Goal: Navigation & Orientation: Find specific page/section

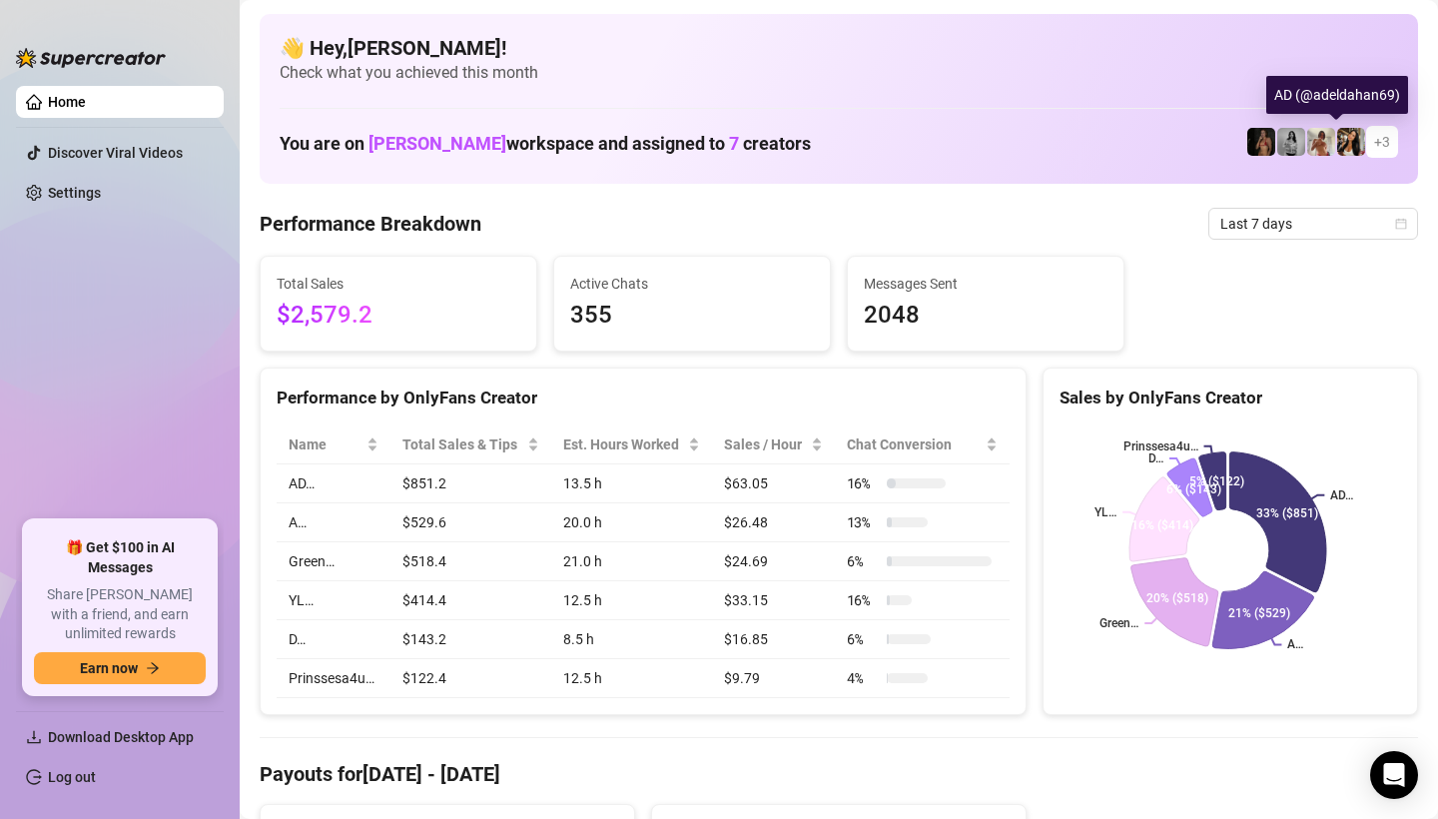
click at [1344, 149] on img at bounding box center [1351, 142] width 28 height 28
click at [1337, 146] on img at bounding box center [1351, 142] width 28 height 28
click at [1374, 145] on span "+ 3" at bounding box center [1382, 142] width 16 height 22
click at [1248, 131] on img at bounding box center [1262, 142] width 28 height 28
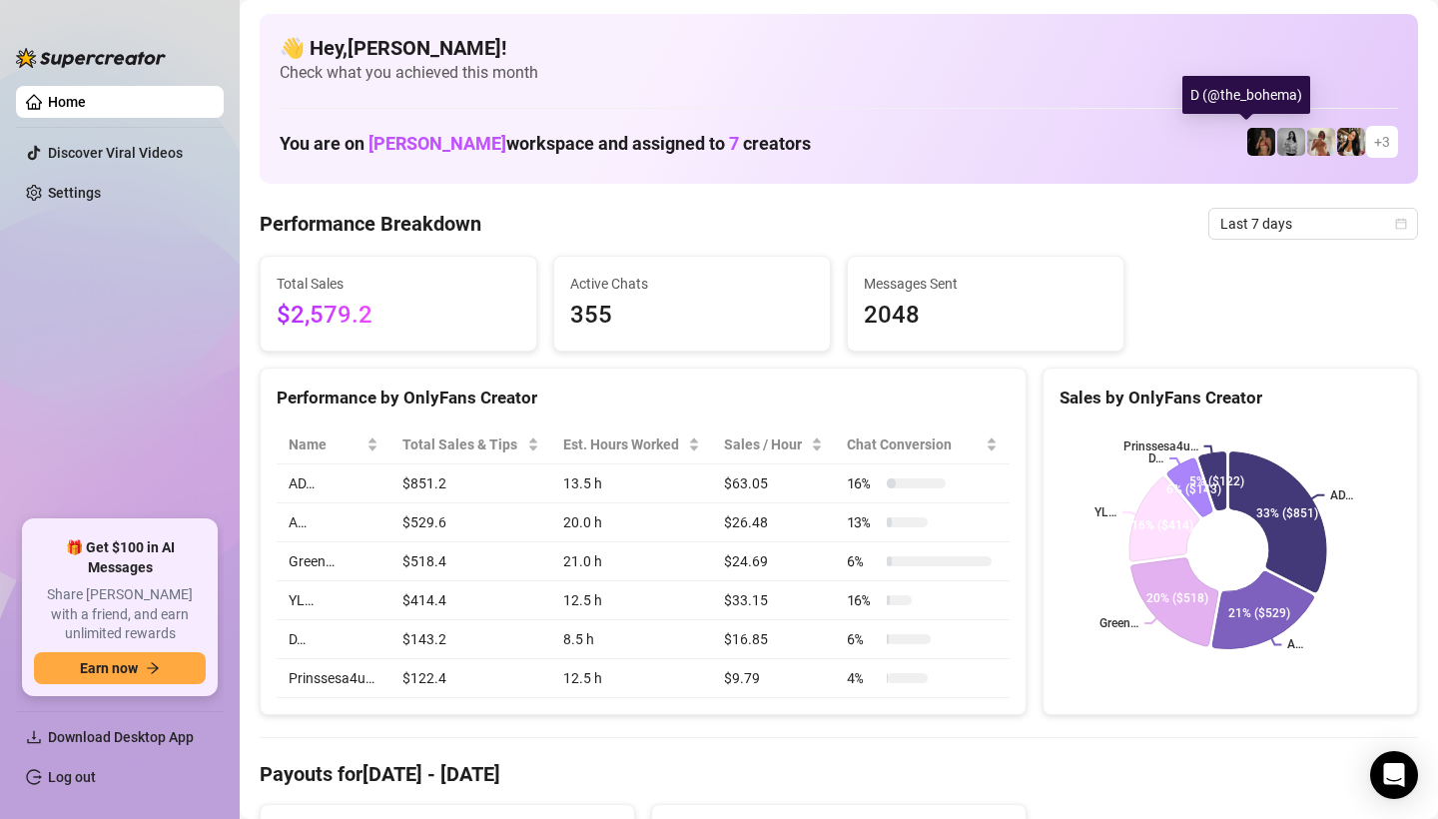
click at [1237, 103] on div "D (@the_bohema)" at bounding box center [1247, 95] width 128 height 38
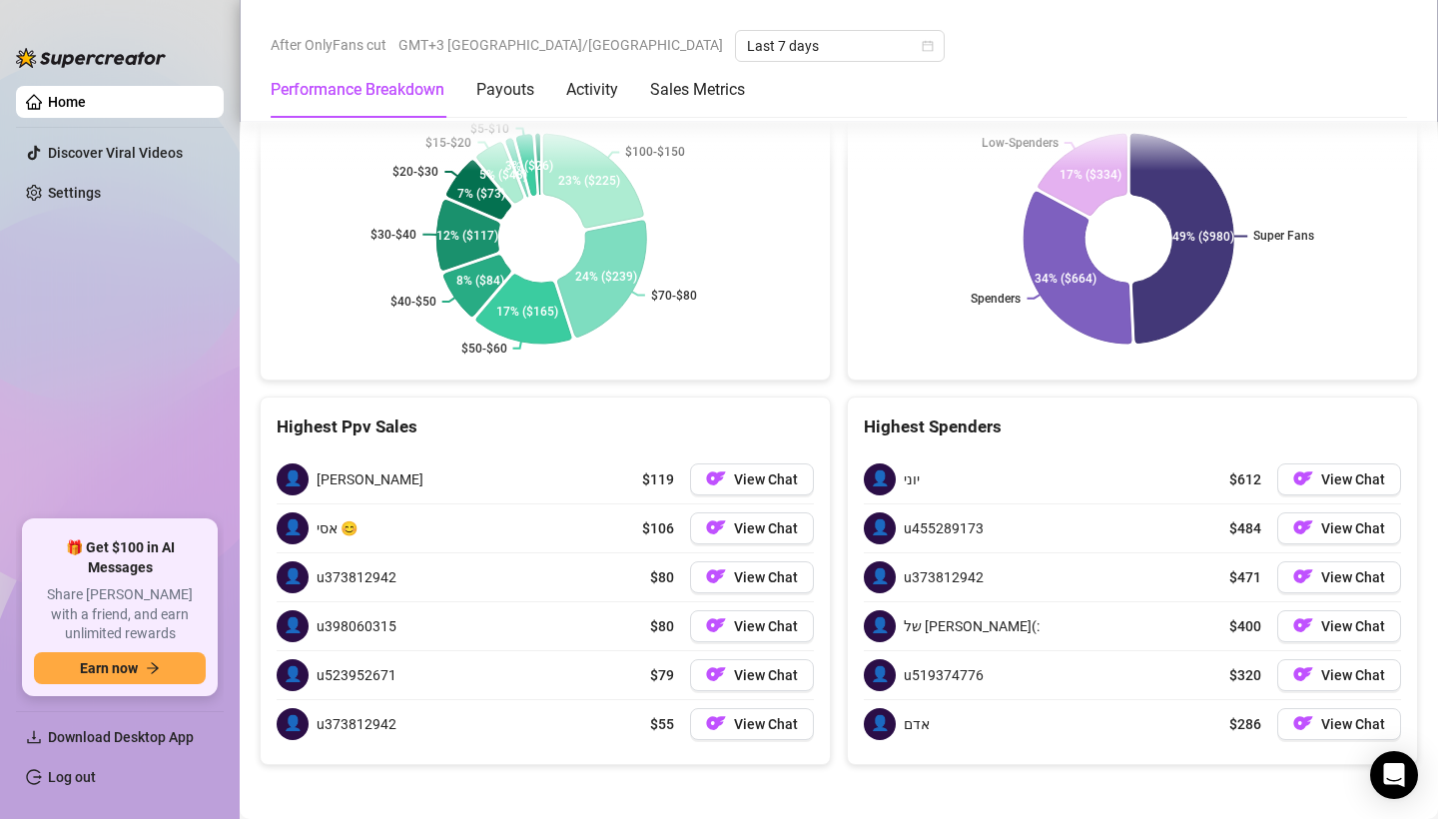
scroll to position [2715, 0]
click at [668, 88] on Metrics "Sales Metrics" at bounding box center [697, 90] width 95 height 24
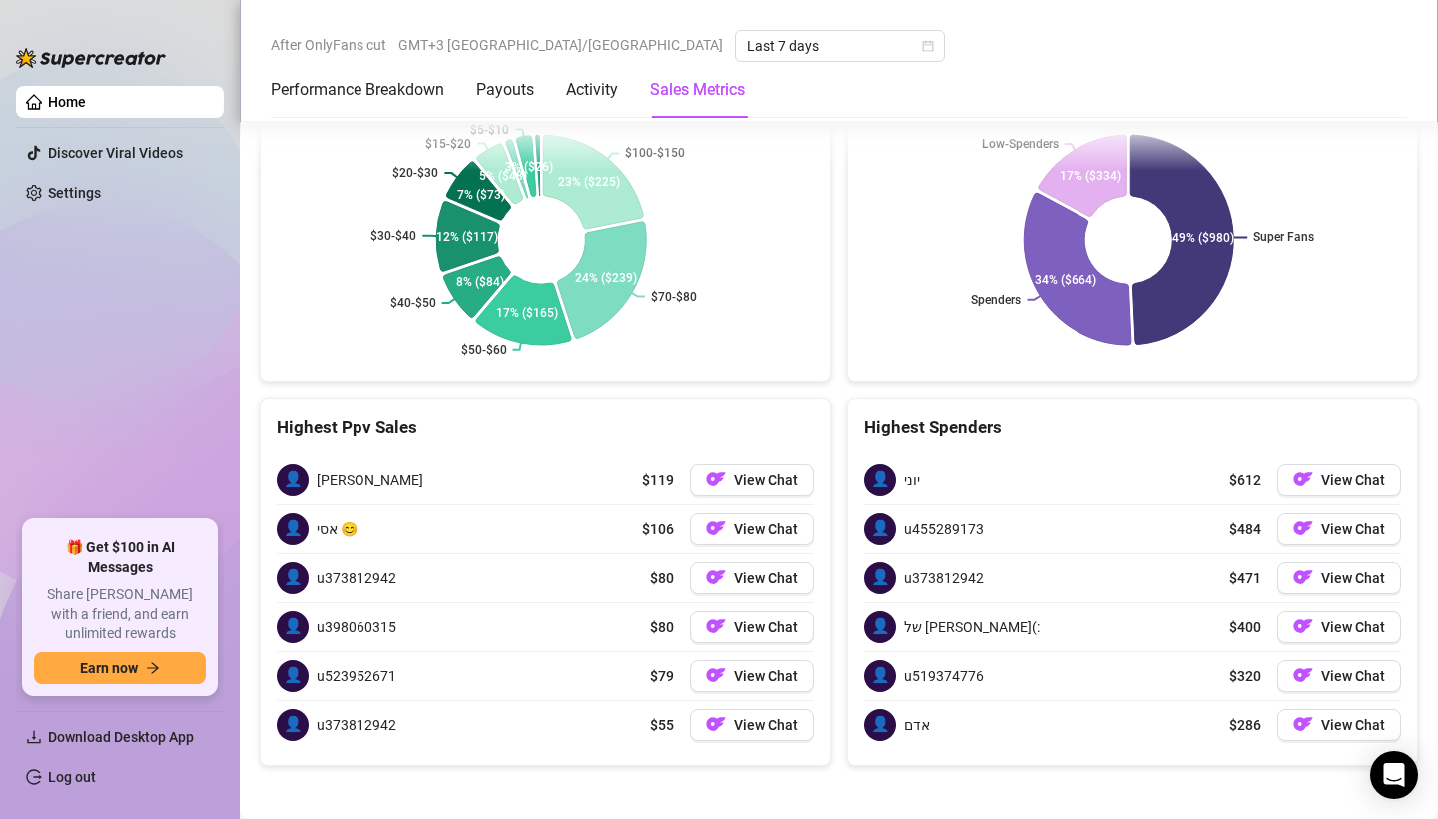
scroll to position [2154, 0]
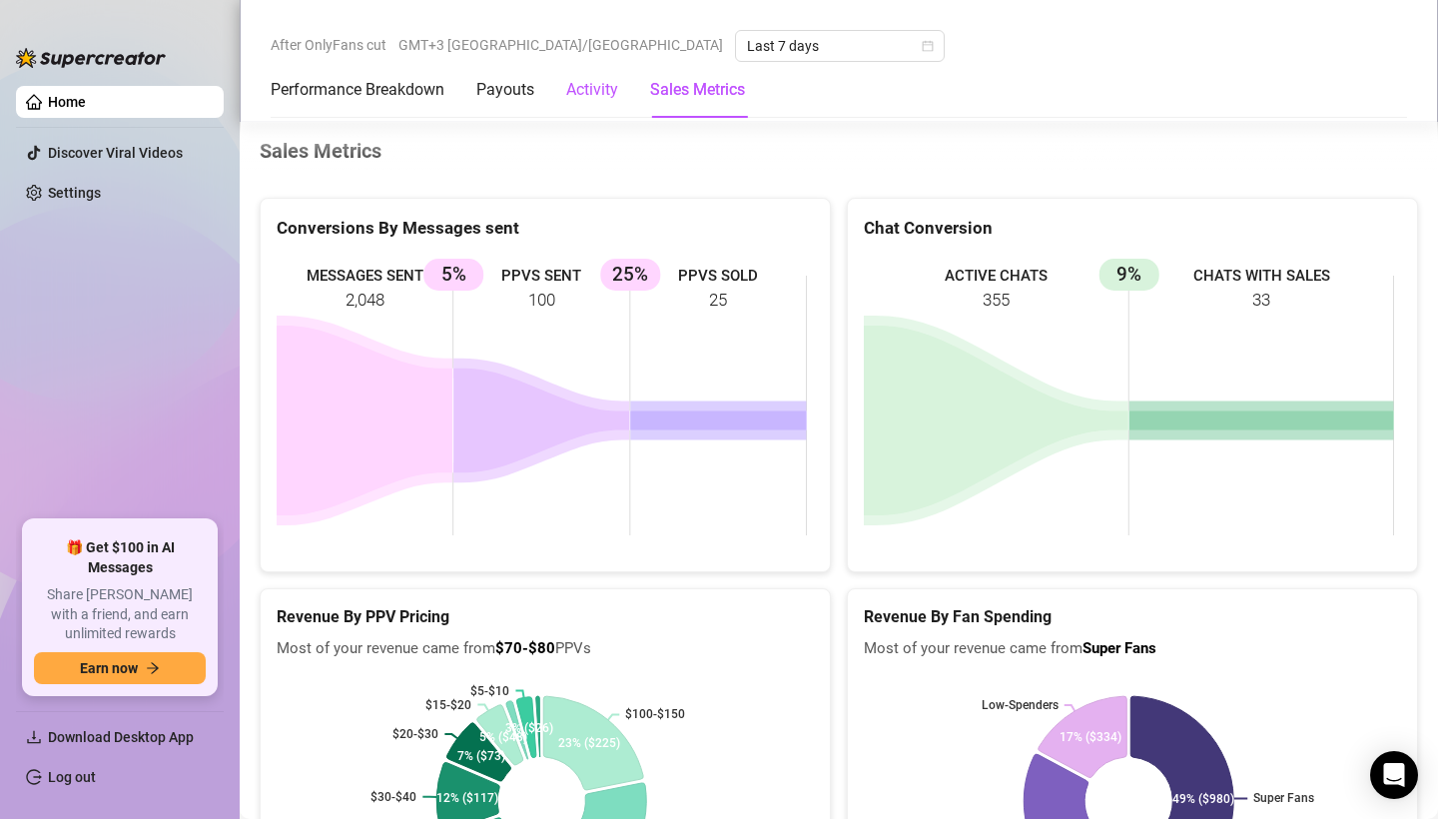
click at [606, 88] on div "Activity" at bounding box center [592, 90] width 52 height 24
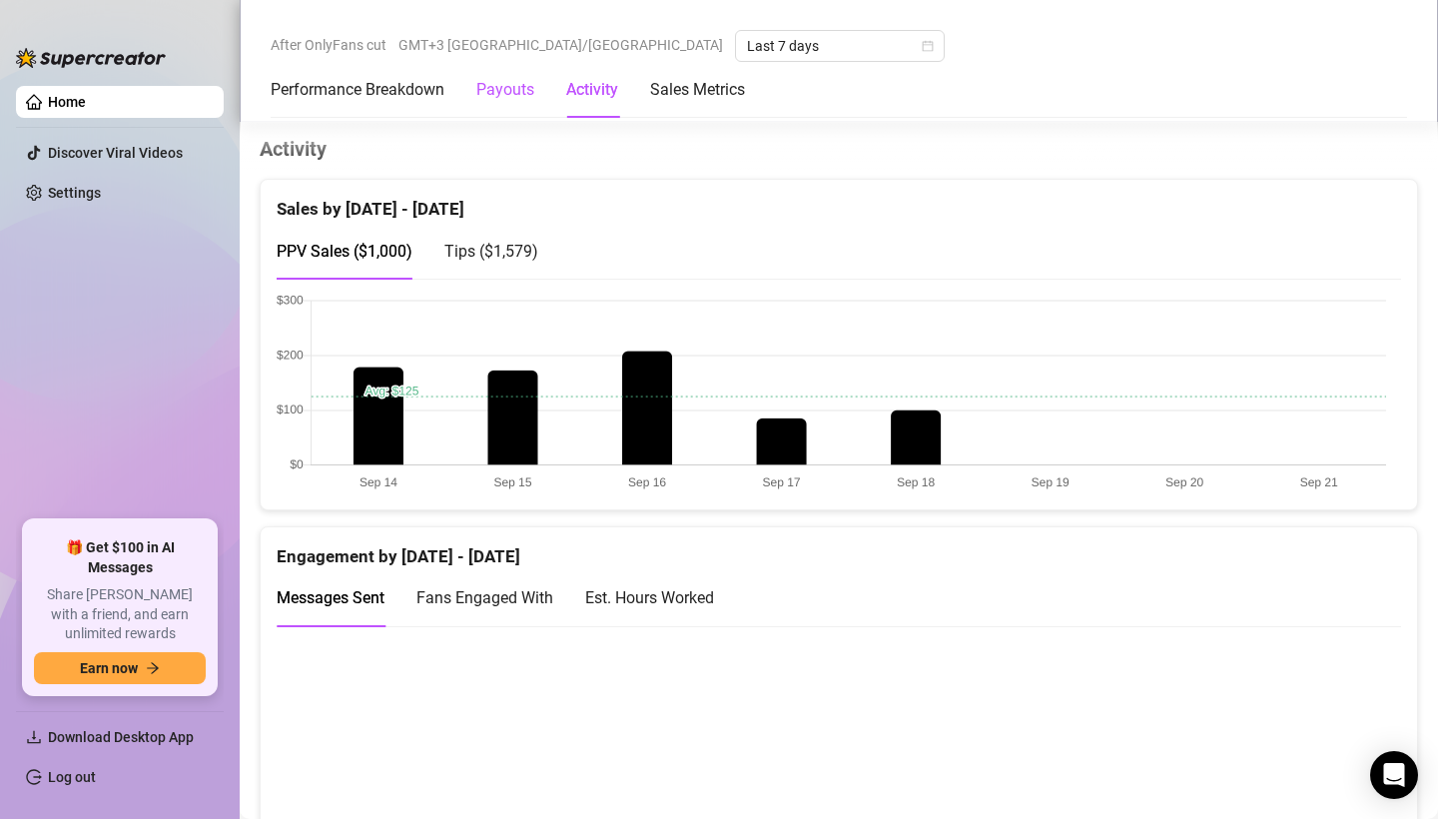
click at [530, 89] on div "Payouts" at bounding box center [505, 90] width 58 height 24
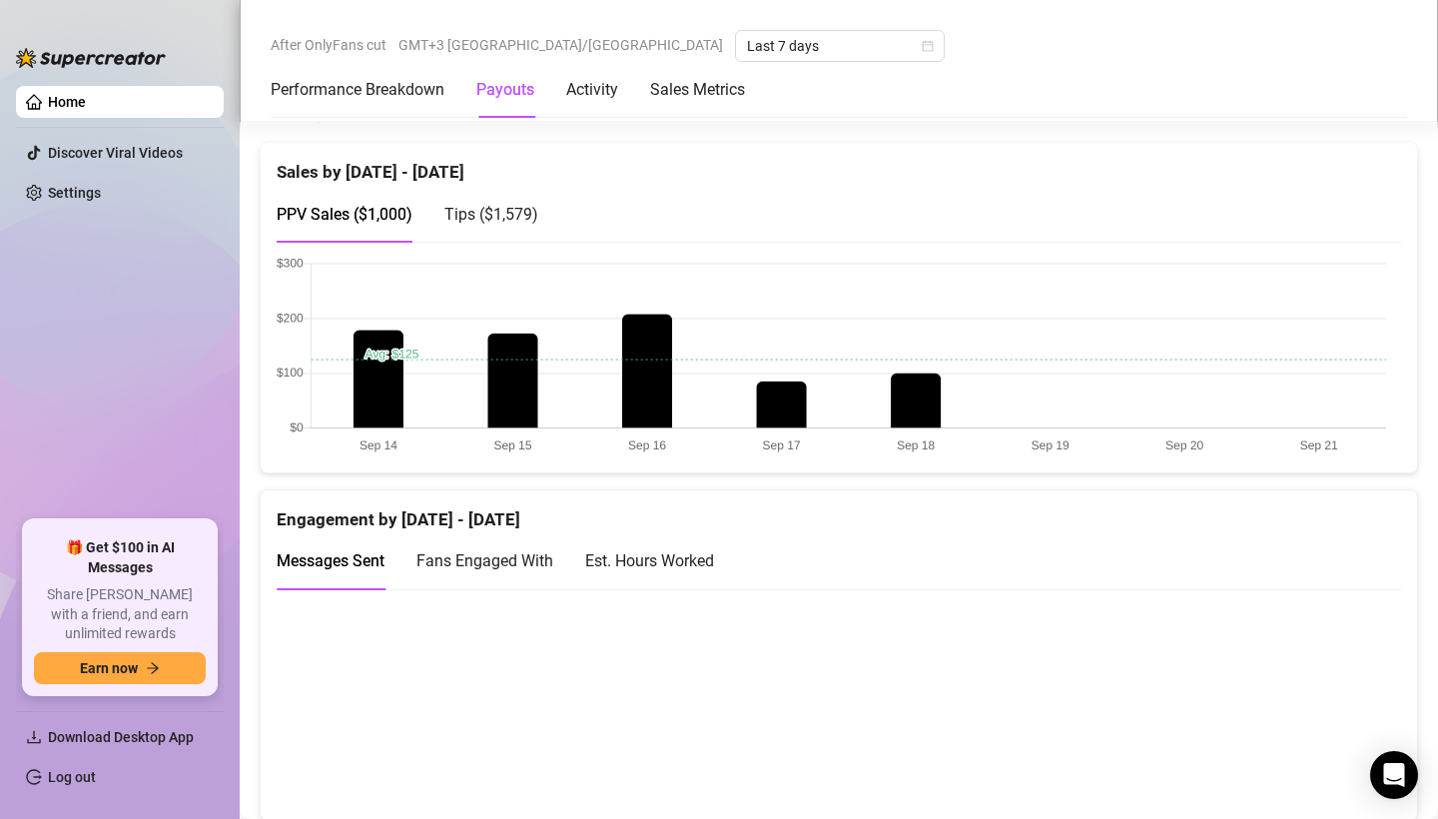
scroll to position [0, 0]
click at [605, 99] on div "Activity" at bounding box center [592, 90] width 52 height 24
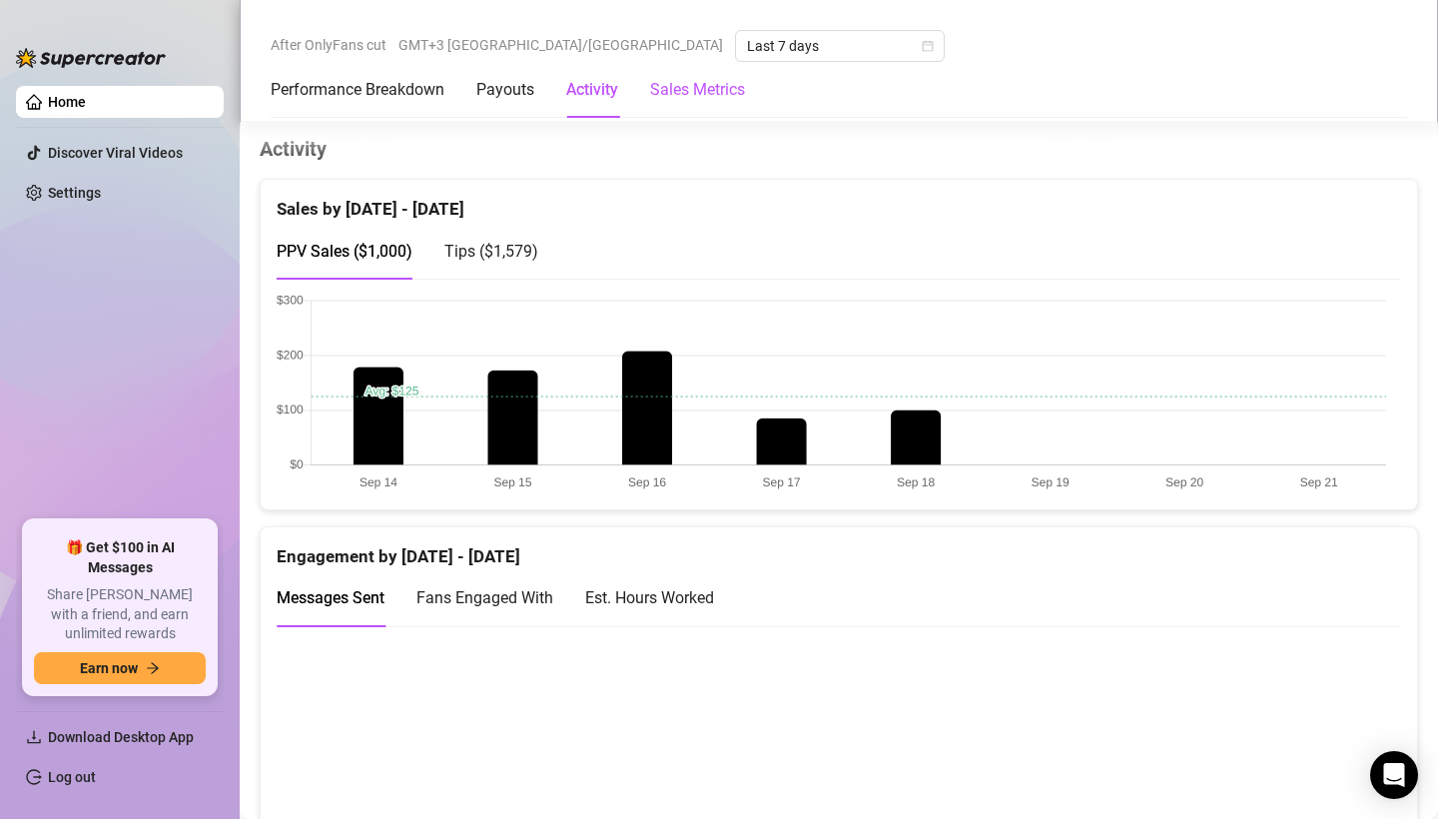
click at [667, 99] on Metrics "Sales Metrics" at bounding box center [697, 90] width 95 height 24
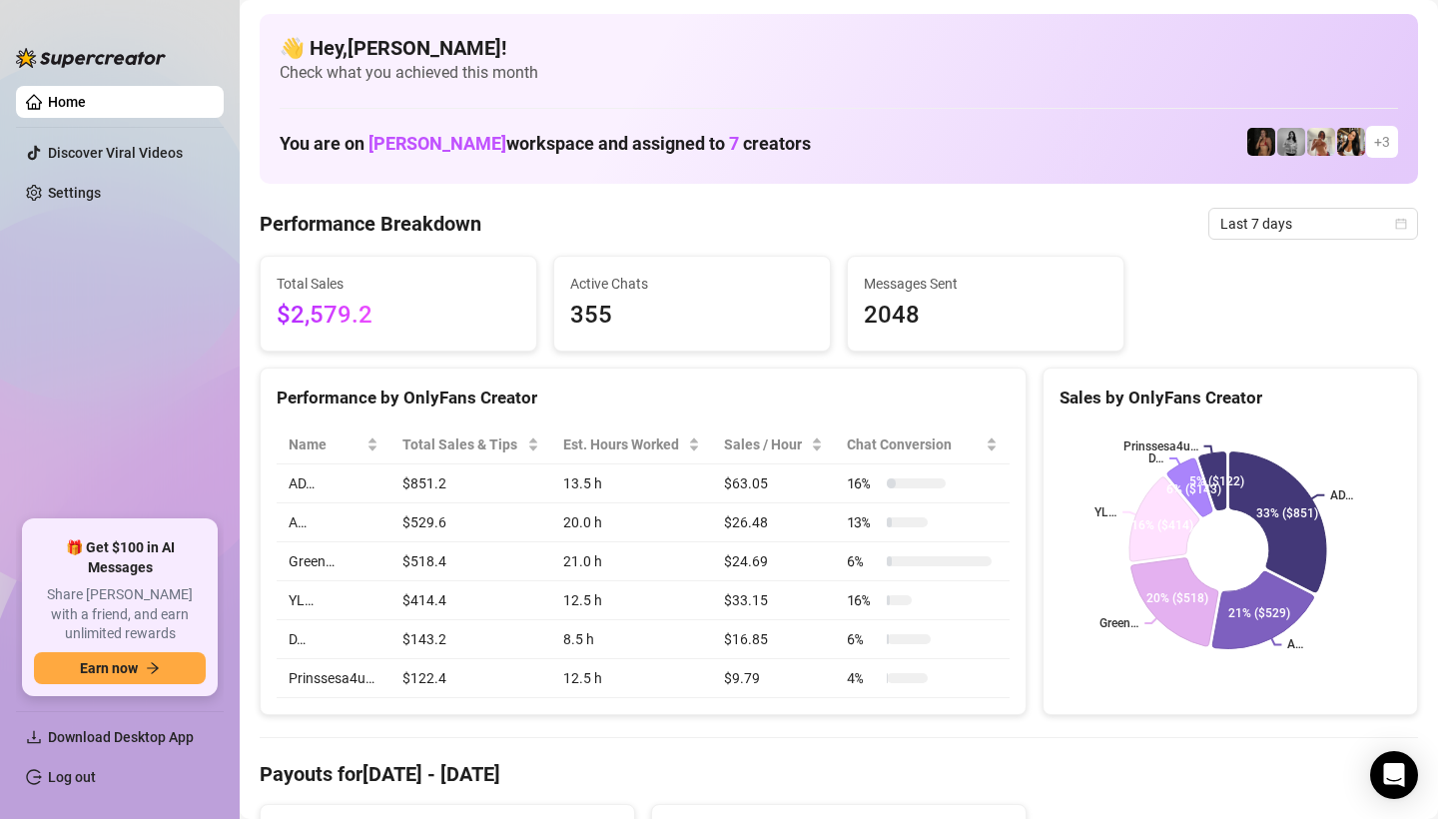
scroll to position [0, 0]
click at [101, 193] on link "Settings" at bounding box center [74, 193] width 53 height 16
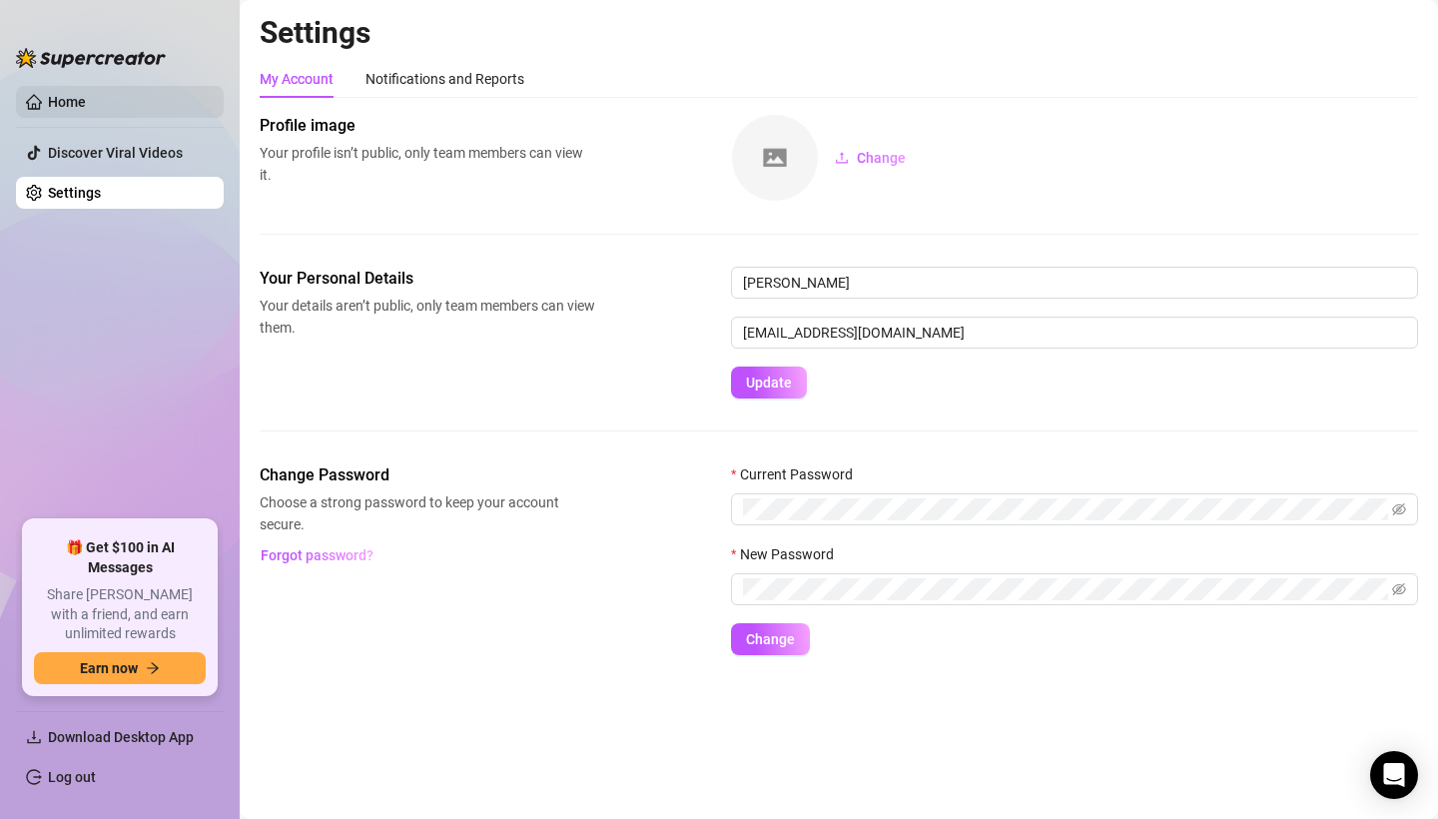
click at [86, 104] on link "Home" at bounding box center [67, 102] width 38 height 16
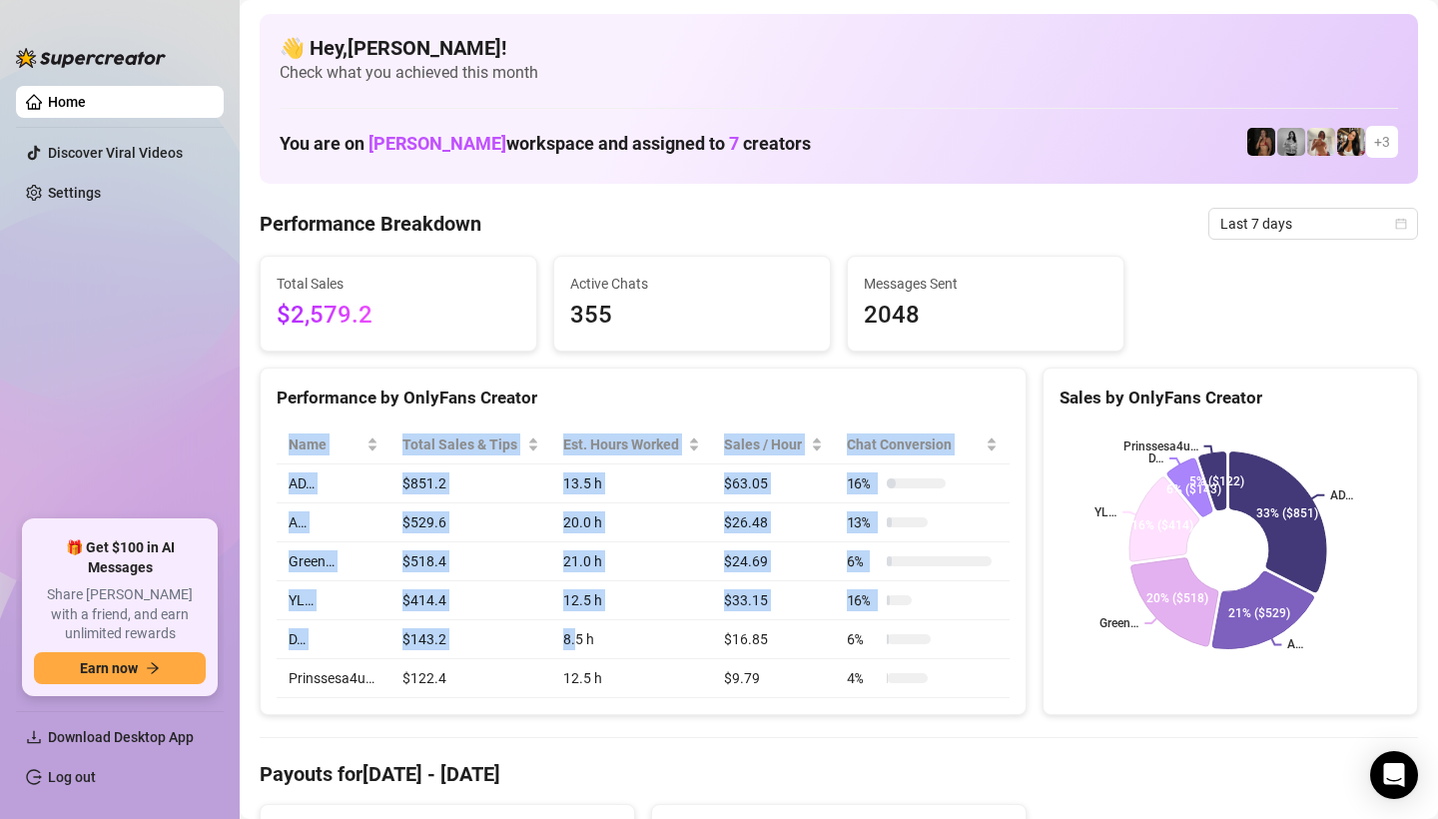
drag, startPoint x: 725, startPoint y: 384, endPoint x: 525, endPoint y: 717, distance: 388.9
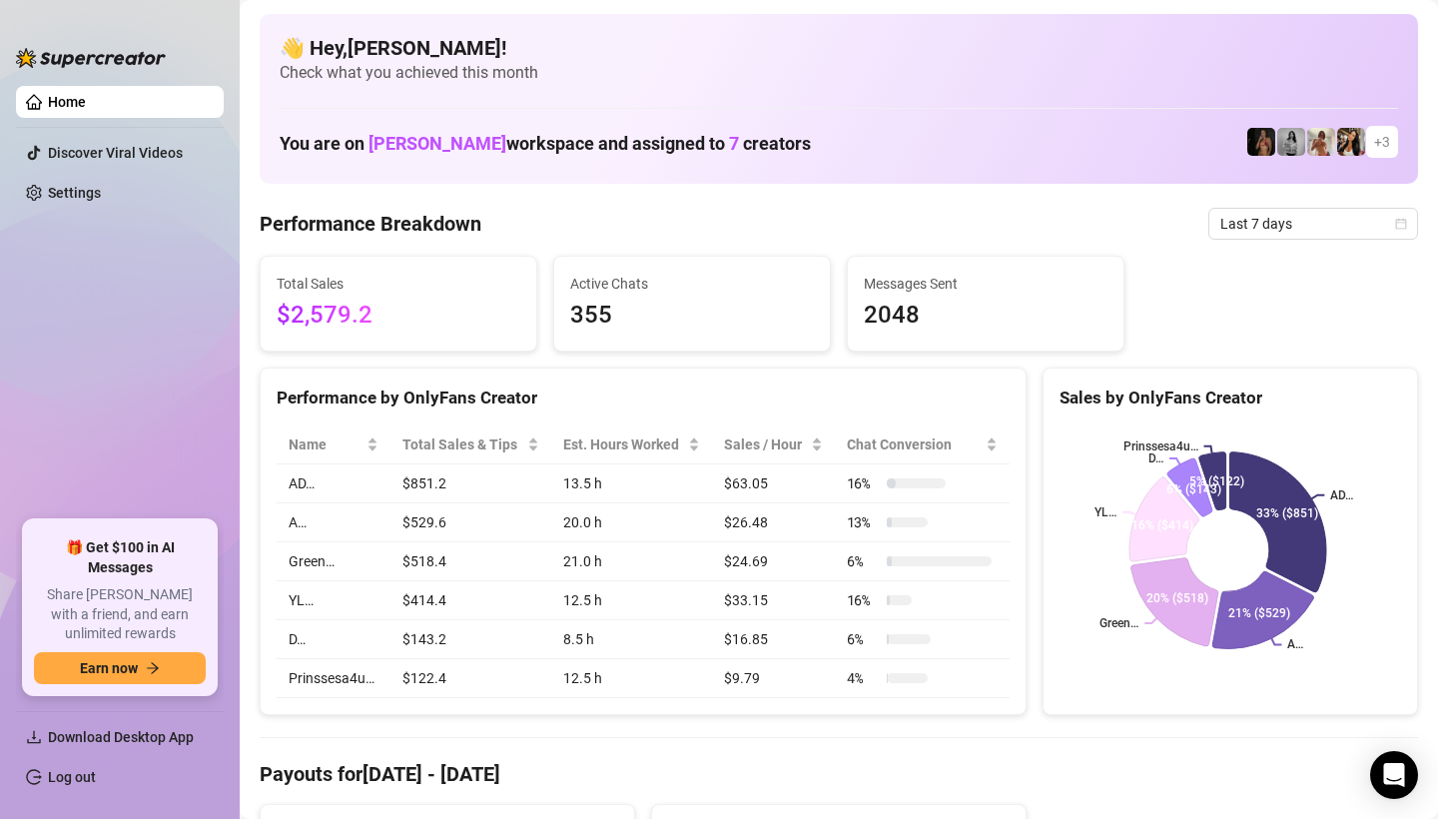
click at [1164, 0] on html "Home Discover Viral Videos Settings 🎁 Get $100 in AI Messages Share Izzy with a…" at bounding box center [719, 409] width 1438 height 819
